Goal: Task Accomplishment & Management: Use online tool/utility

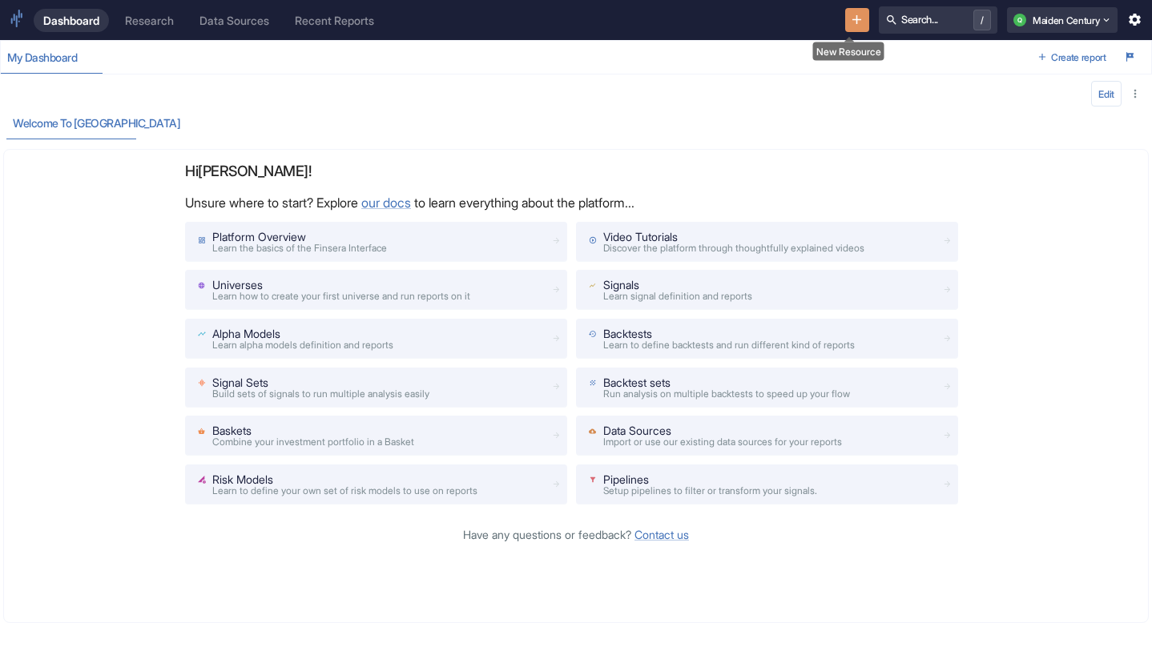
click at [849, 13] on icon "New Resource" at bounding box center [856, 19] width 15 height 15
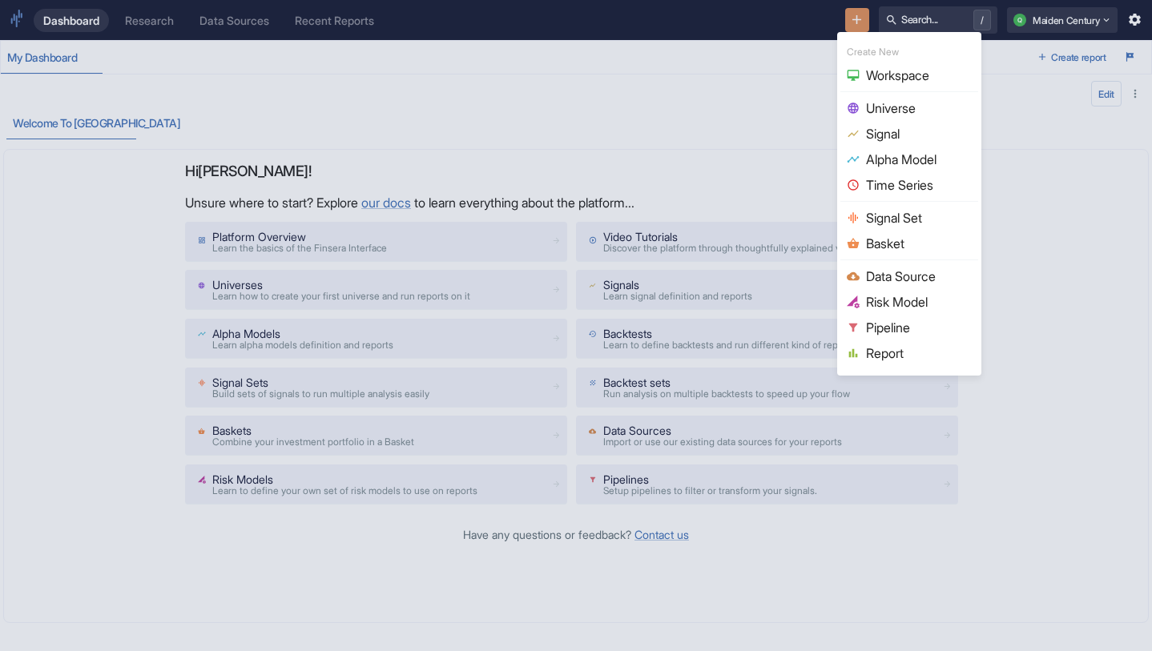
click at [903, 274] on span "Data Source" at bounding box center [919, 276] width 106 height 19
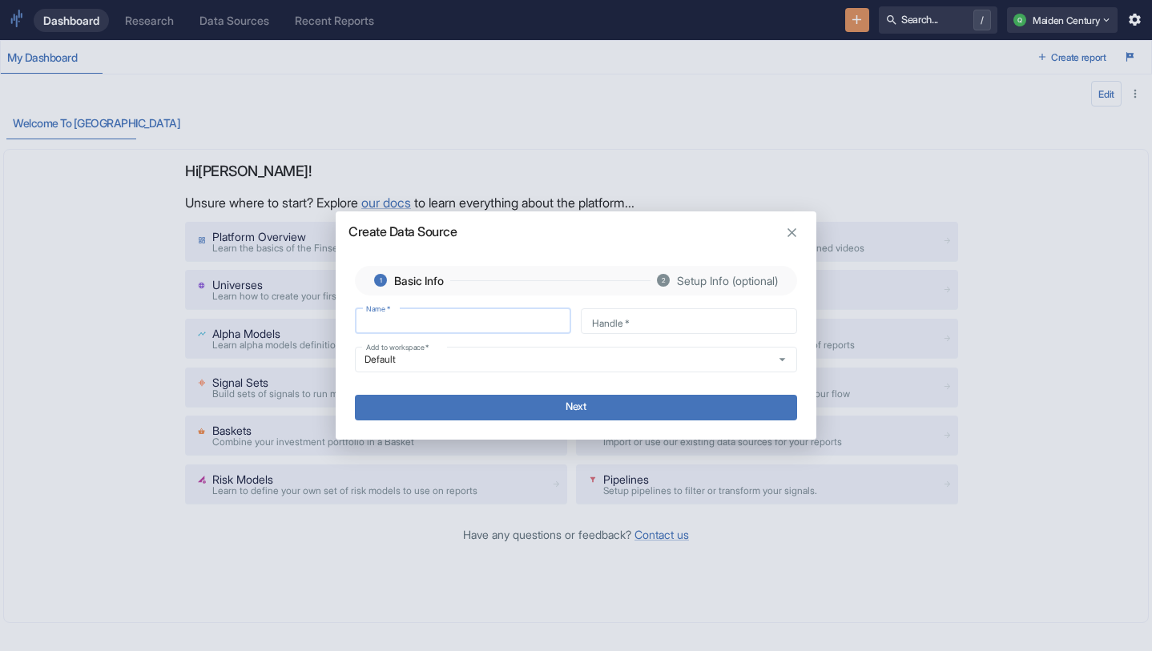
click at [437, 322] on input "Name   *" at bounding box center [463, 321] width 216 height 18
type input "F"
type input "f"
type input "FC"
type input "fc"
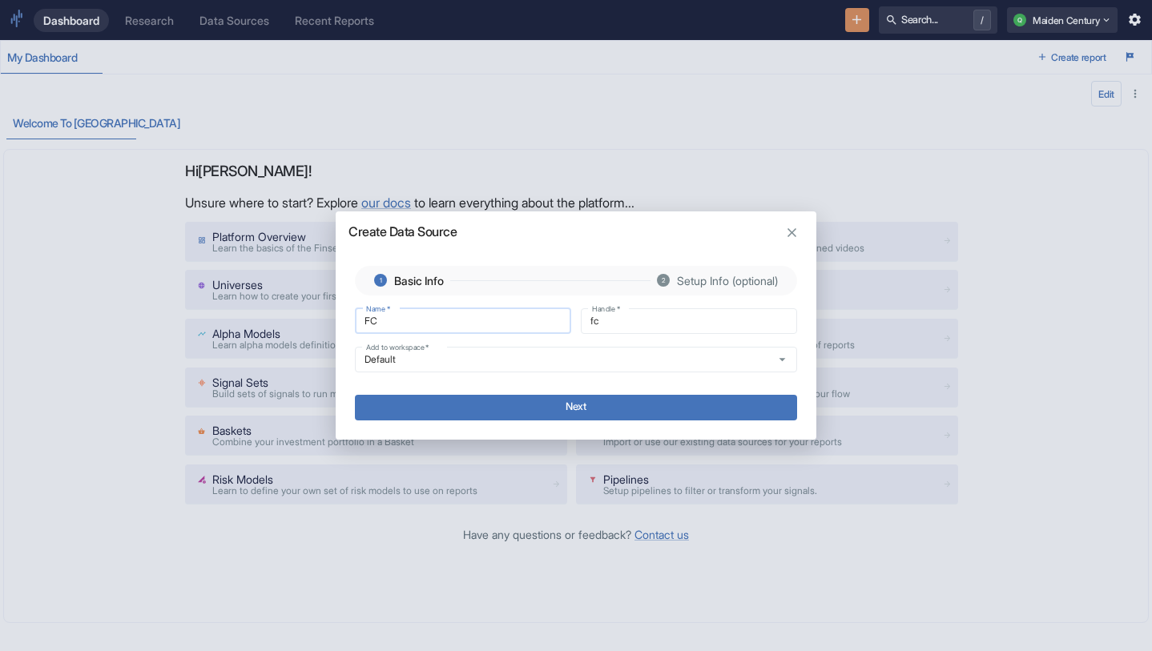
type input "FCT"
type input "fct"
type input "FCT."
type input "fct_"
type input "FCT.B"
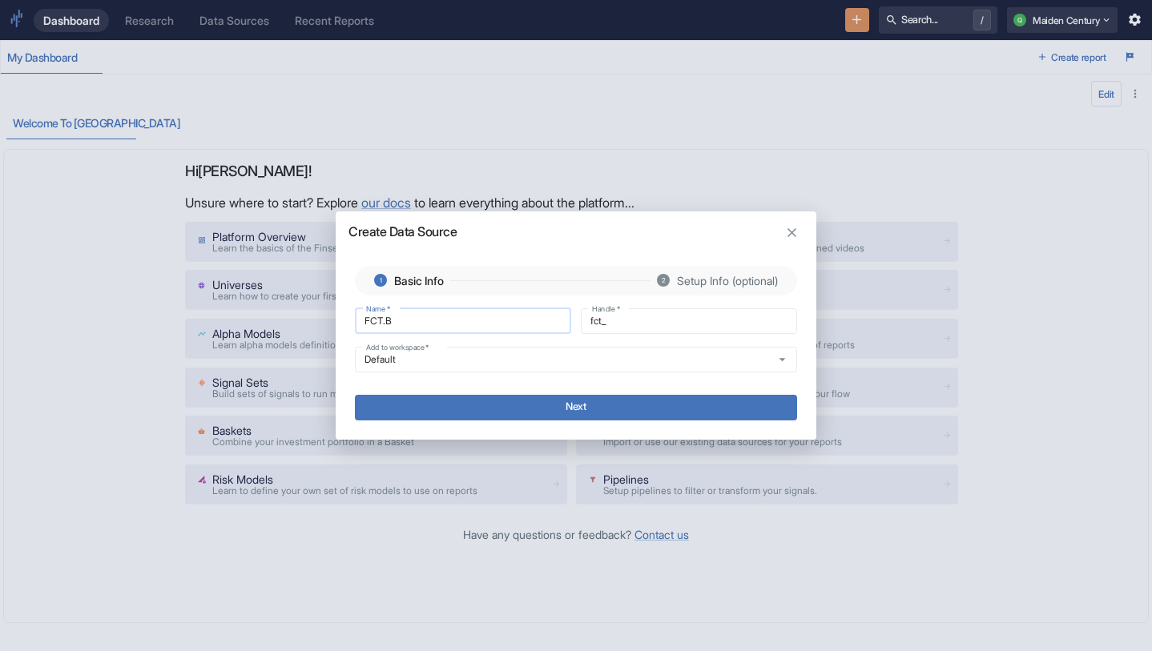
type input "fct_b"
type input "FCT.BL"
type input "fct_bl"
type input "FCT.BLN"
type input "fct_bln"
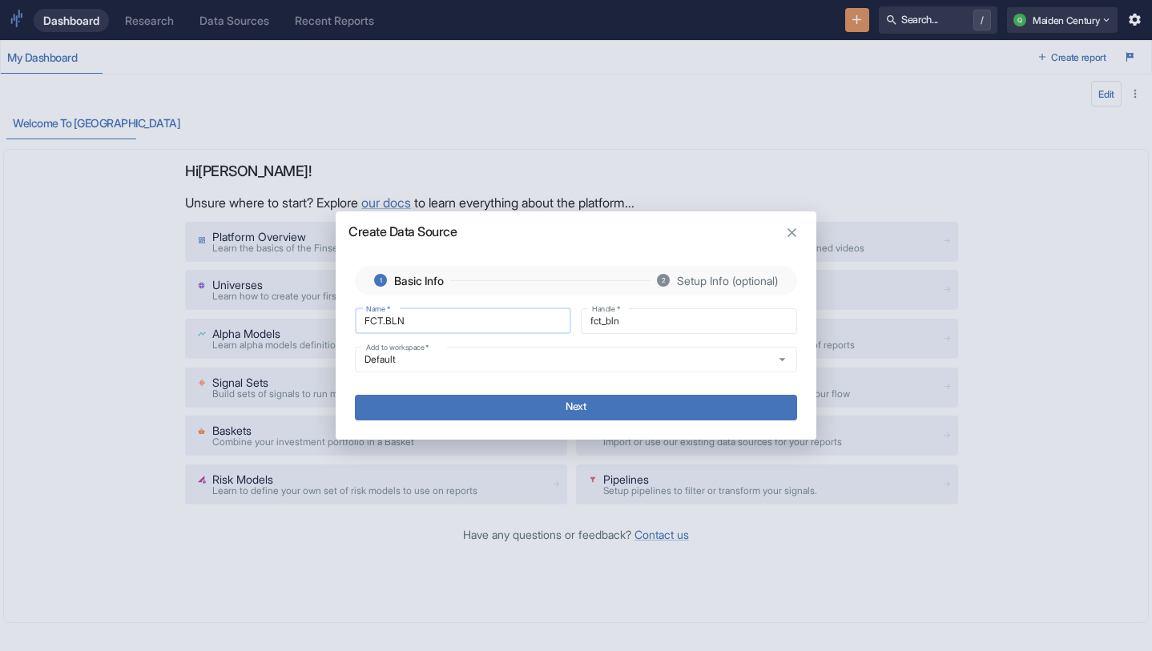
type input "FCT.BLND"
type input "fct_blnd"
type input "FCT.BLND_"
type input "fct_blnd_"
type input "FCT.BLND_S"
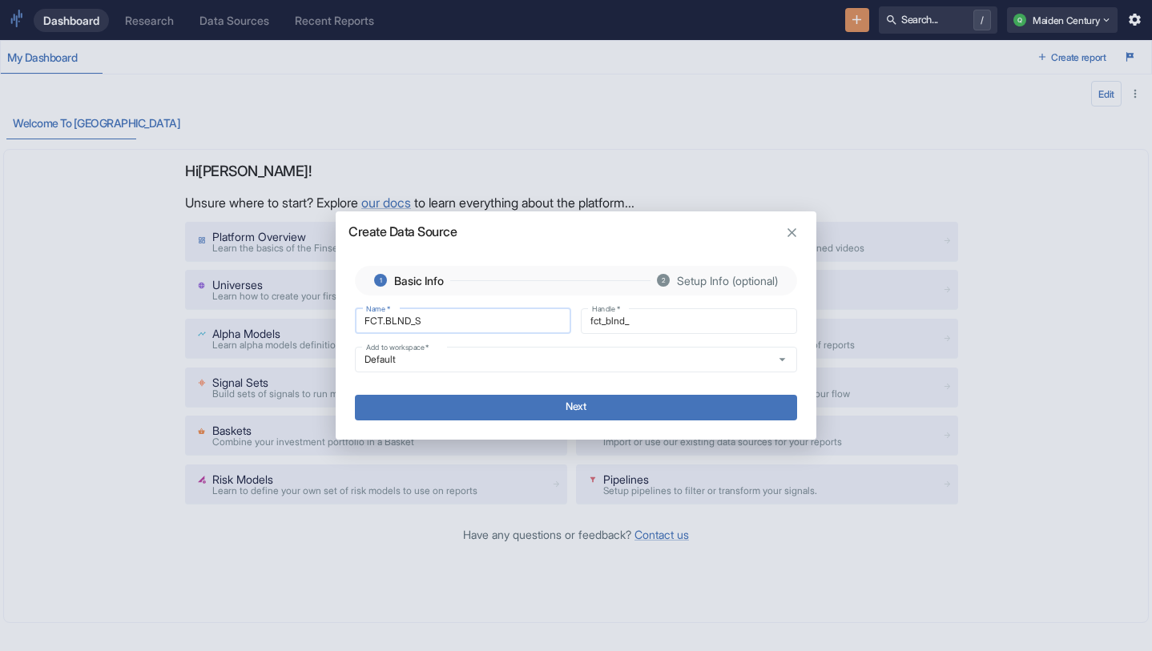
type input "fct_blnd_s"
type input "FCT.BLND_SC"
type input "fct_blnd_sc"
type input "FCT.BLND_SCN"
type input "fct_blnd_scn"
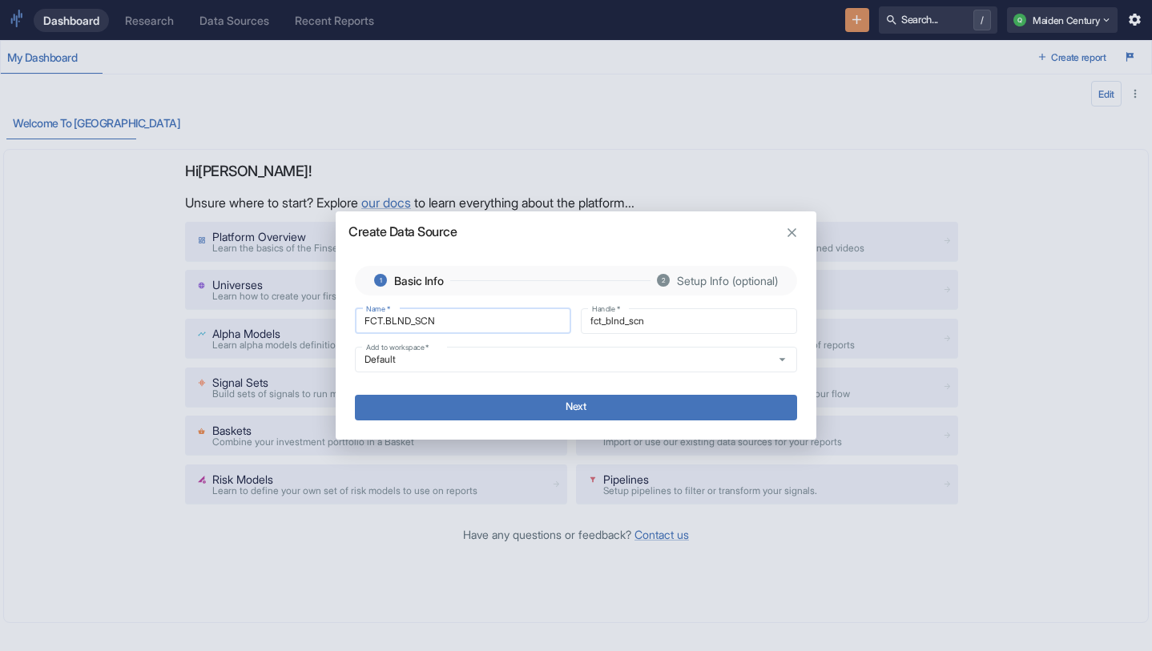
type input "FCT.BLND_SCN2"
type input "fct_blnd_scn2"
type input "FCT.BLND_SCN2."
type input "fct_blnd_scn2_"
type input "FCT.BLND_SCN2.V"
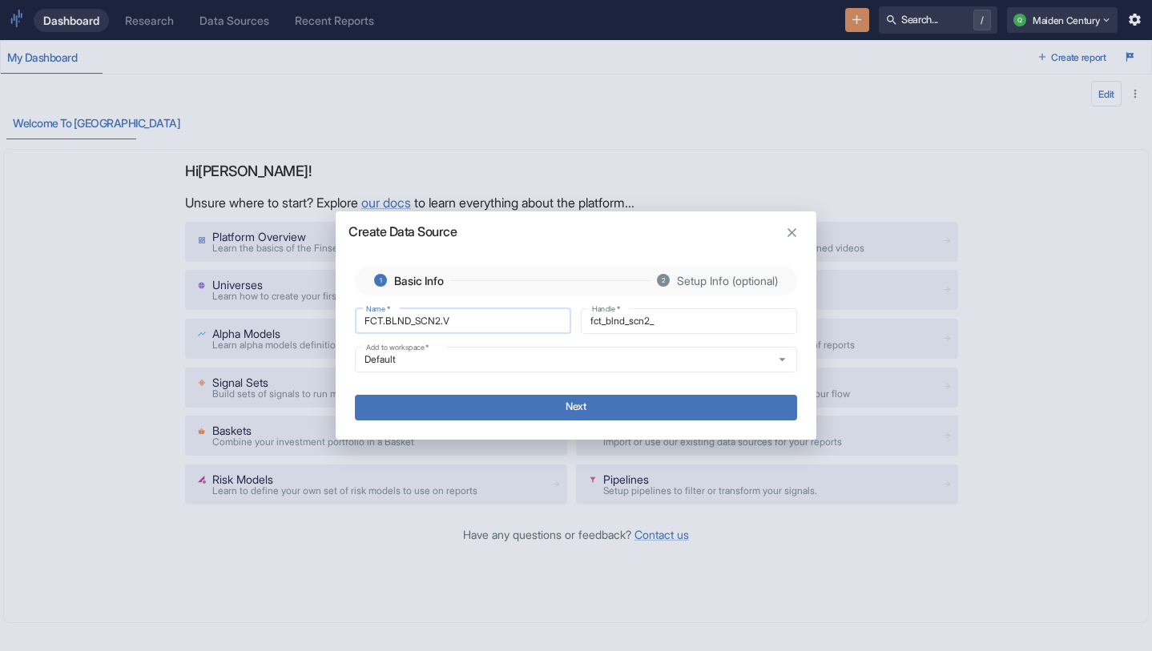
type input "fct_blnd_scn2_v"
type input "FCT.BLND_SCN2.V2"
type input "fct_blnd_scn2_v2"
type input "FCT.BLND_SCN2.V2."
type input "fct_blnd_scn2_v2_"
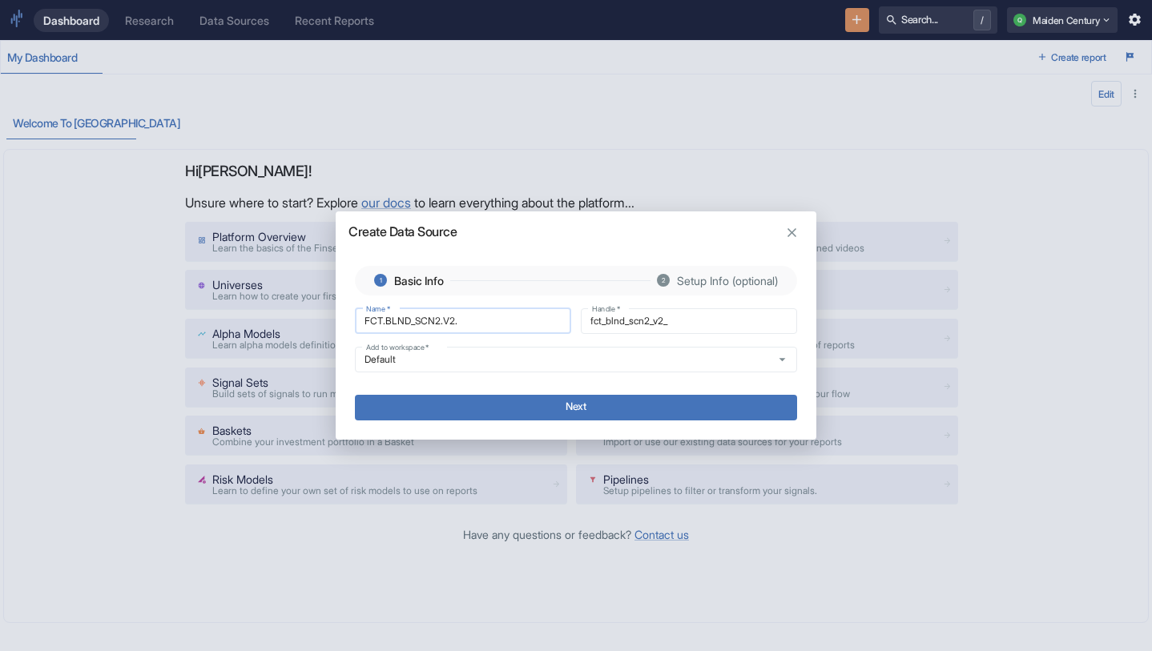
type input "FCT.BLND_SCN2.V2.S"
type input "fct_blnd_scn2_v2_s"
type input "FCT.BLND_SCN2.V2.SP"
type input "fct_blnd_scn2_v2_sp"
type input "FCT.BLND_SCN2.V2.SPI"
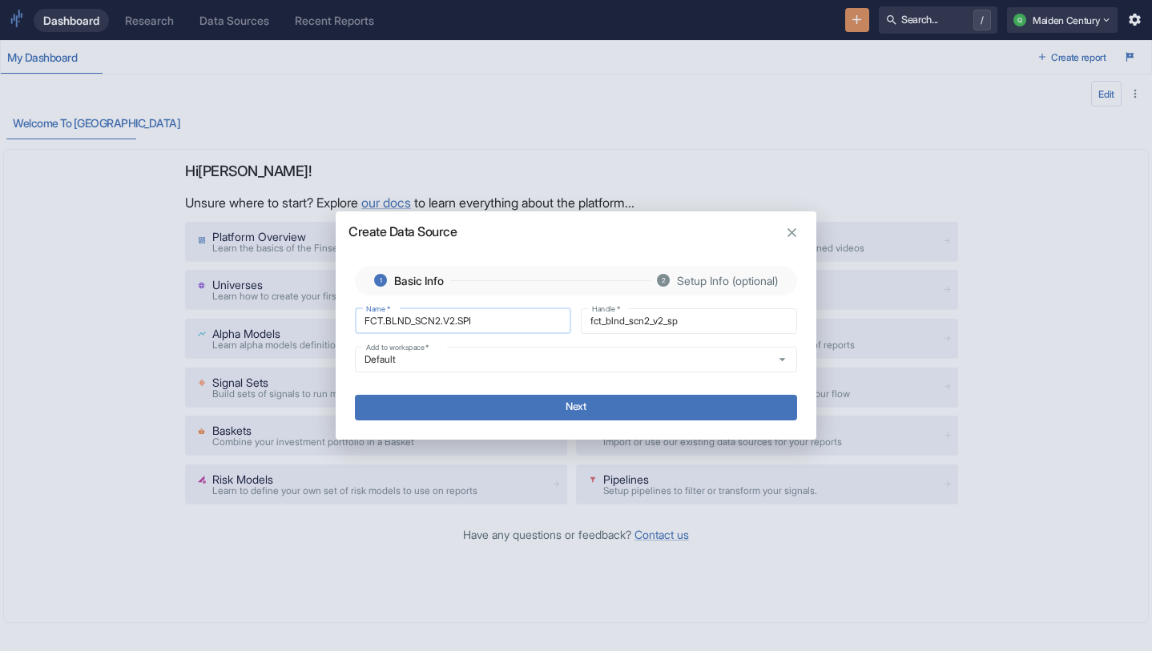
type input "fct_blnd_scn2_v2_spi"
type input "FCT.BLND_SCN2.V2.SPIT"
type input "fct_blnd_scn2_v2_spit"
type input "FCT.BLND_SCN2.V2.SPIT"
click at [538, 419] on button "Next" at bounding box center [576, 408] width 442 height 26
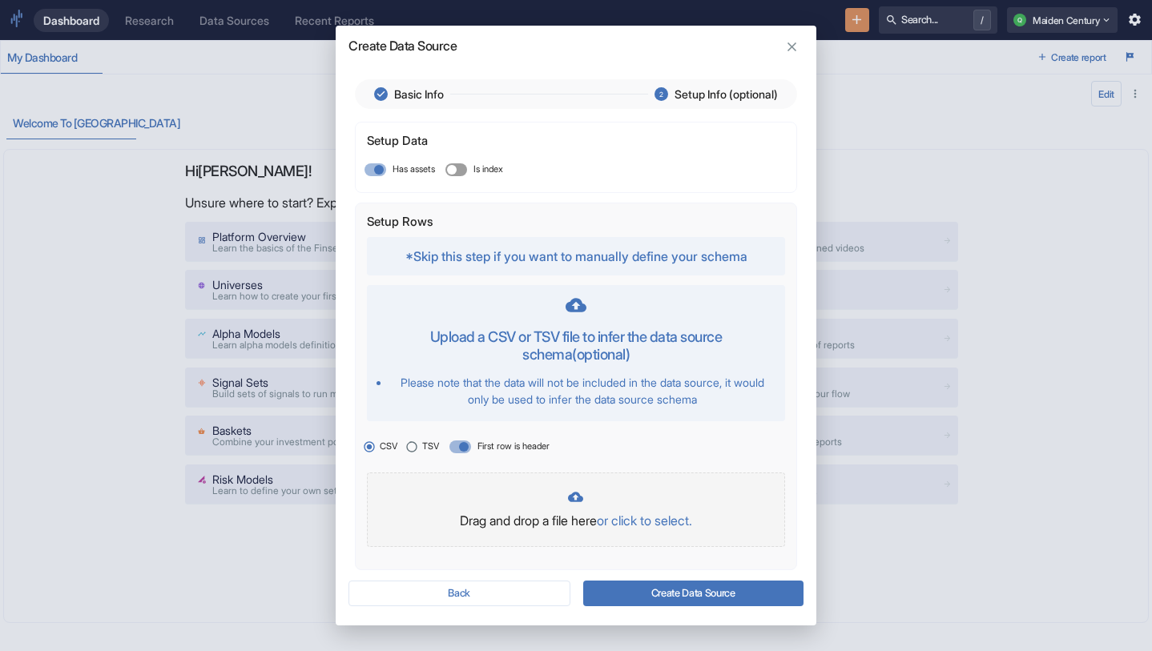
click at [646, 525] on p "or click to select." at bounding box center [644, 520] width 95 height 19
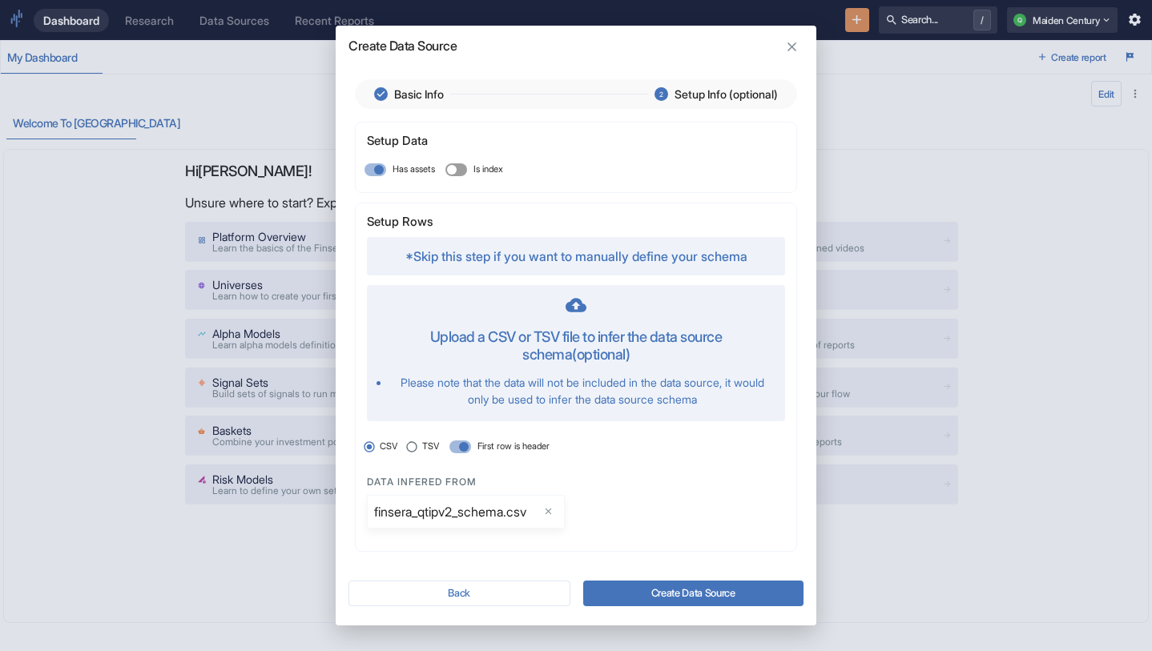
click at [726, 592] on button "Create Data Source" at bounding box center [693, 594] width 220 height 26
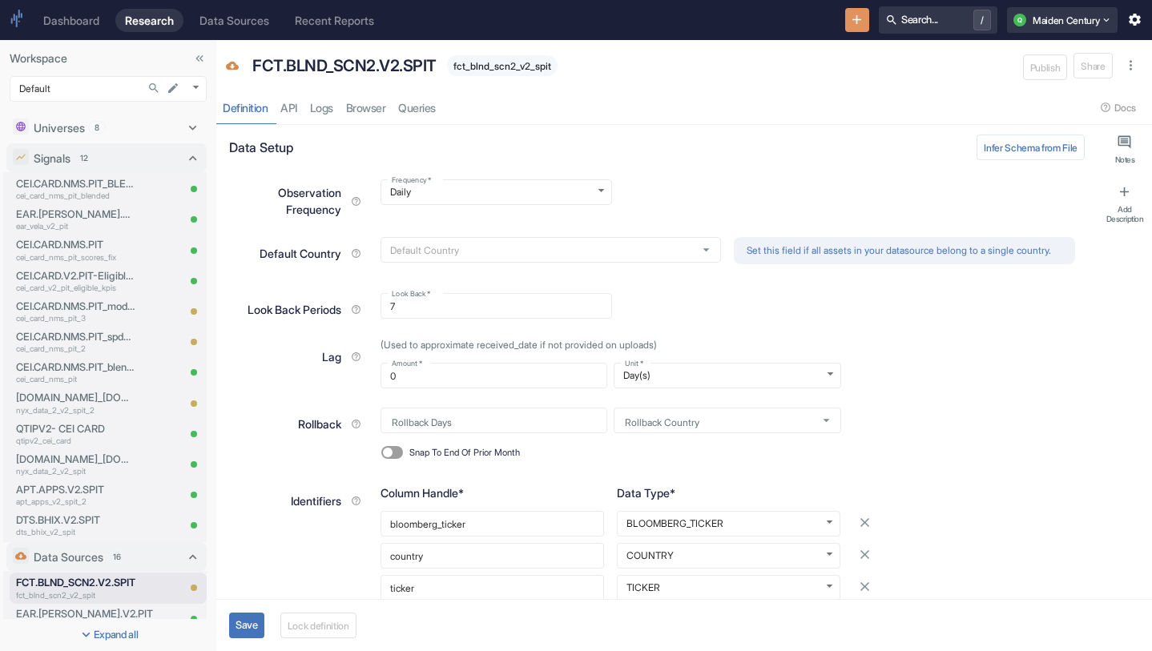
click at [252, 626] on button "Save" at bounding box center [246, 626] width 35 height 26
click at [323, 618] on button "Lock definition" at bounding box center [323, 626] width 76 height 26
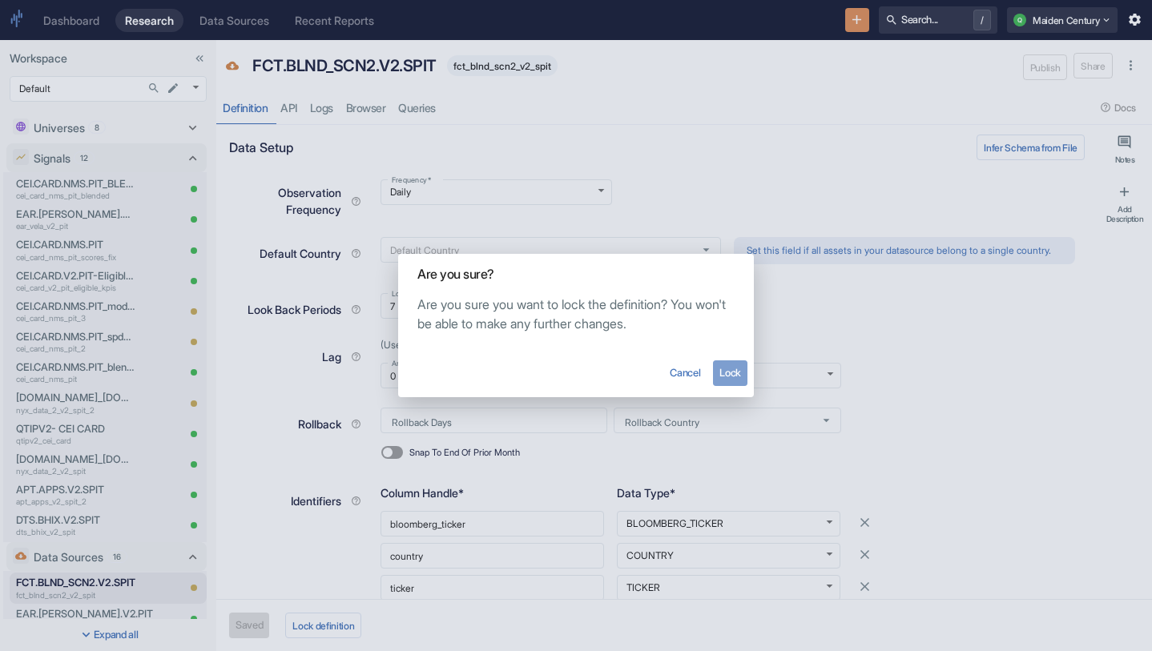
click at [726, 367] on button "Lock" at bounding box center [730, 373] width 34 height 26
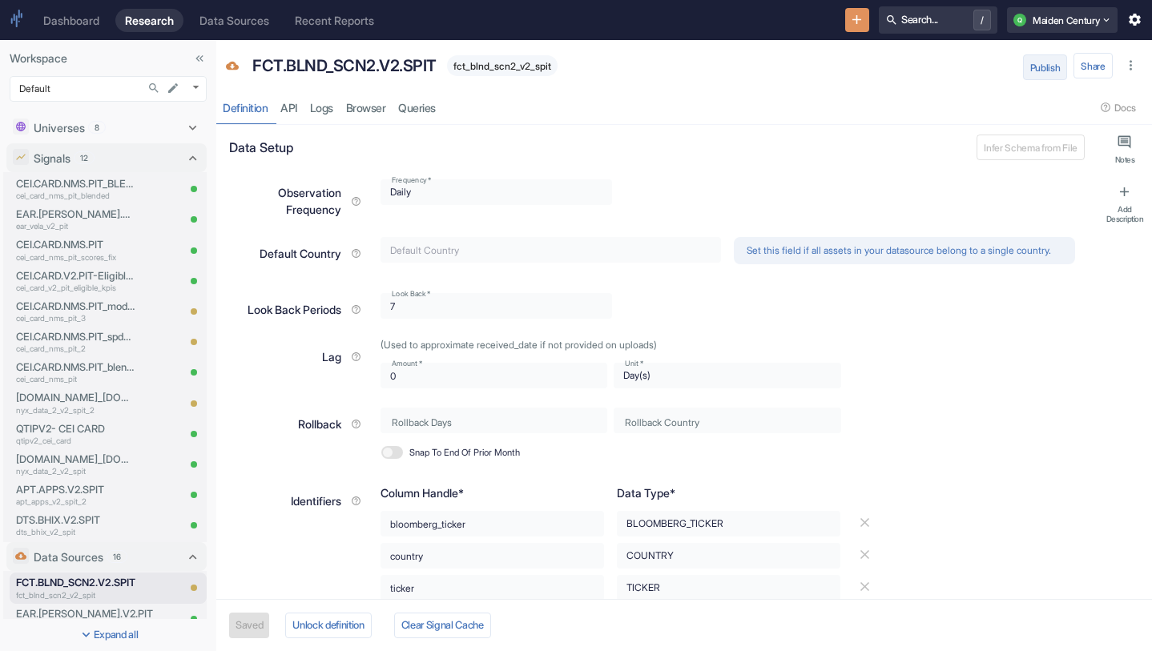
click at [1055, 69] on button "Publish" at bounding box center [1045, 67] width 45 height 26
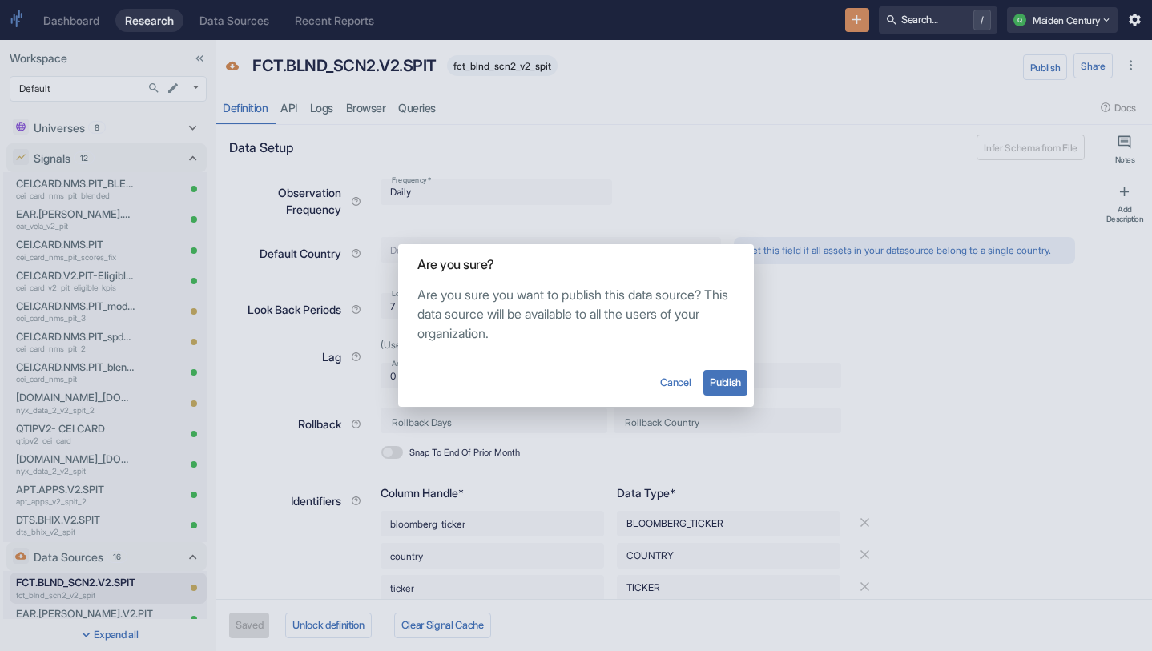
click at [730, 387] on button "Publish" at bounding box center [725, 383] width 44 height 26
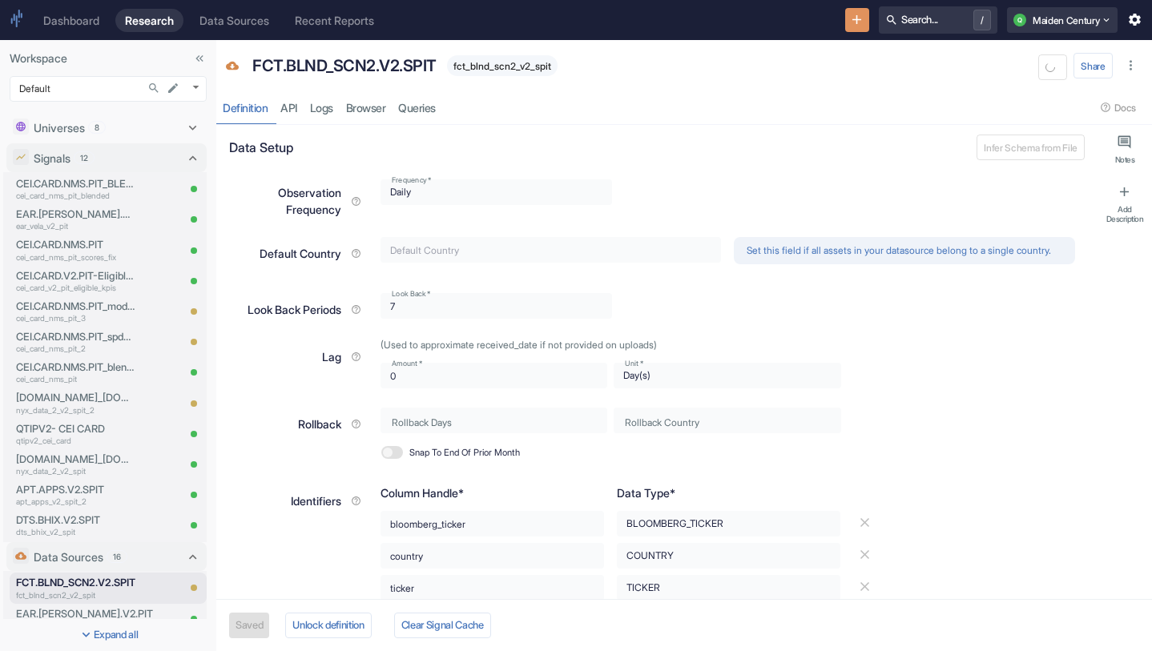
type textarea "x"
click at [491, 67] on span "fct_blnd_scn2_v2_spit" at bounding box center [502, 66] width 111 height 12
copy span "fct_blnd_scn2_v2_spit"
